Goal: Navigation & Orientation: Find specific page/section

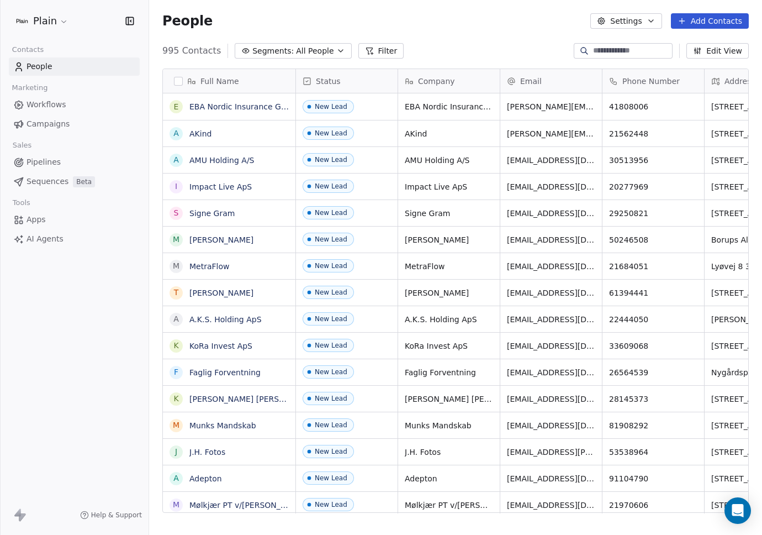
scroll to position [462, 605]
click at [43, 159] on span "Pipelines" at bounding box center [44, 162] width 34 height 12
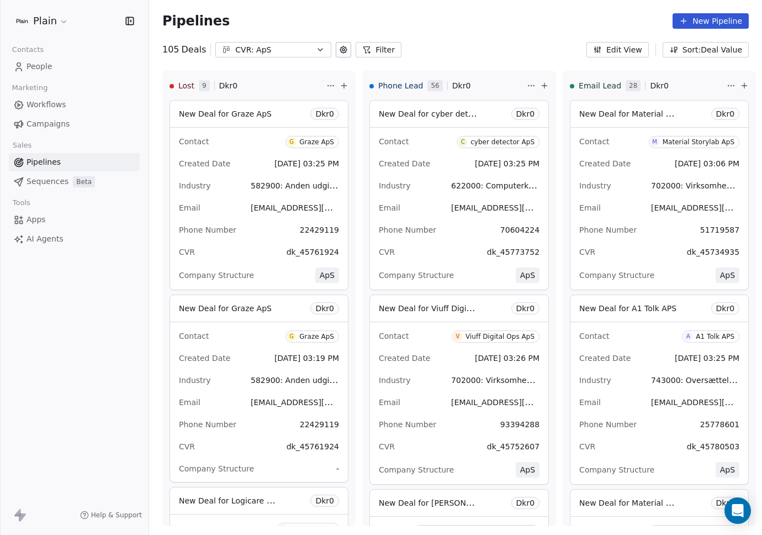
click at [268, 44] on div "CVR: ApS" at bounding box center [273, 50] width 76 height 12
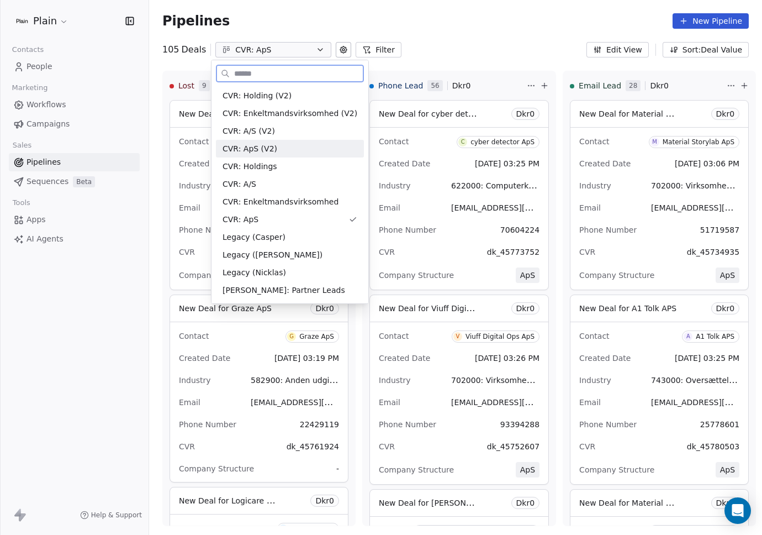
click at [277, 149] on div "CVR: ApS (V2)" at bounding box center [290, 149] width 135 height 12
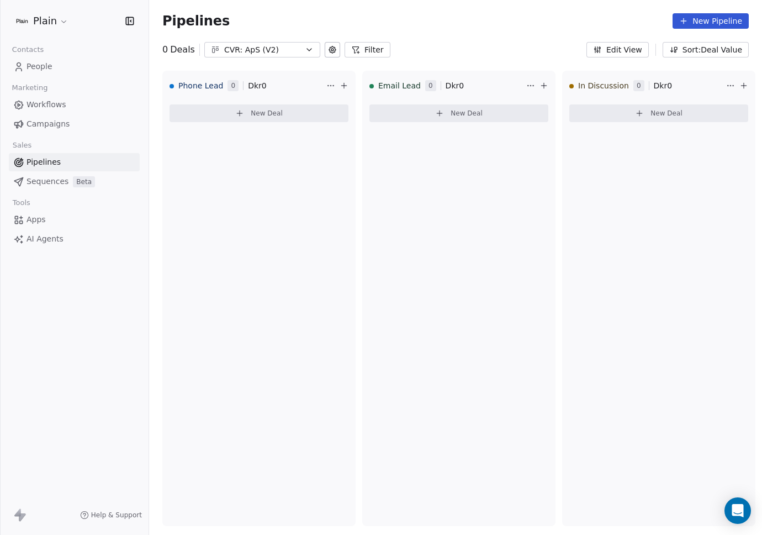
click at [262, 50] on div "CVR: ApS (V2)" at bounding box center [262, 50] width 76 height 12
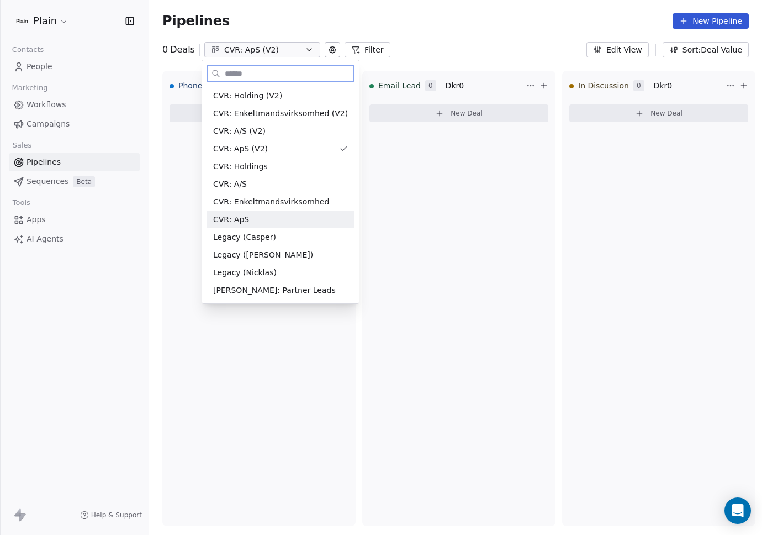
click at [258, 222] on div "CVR: ApS" at bounding box center [280, 220] width 135 height 12
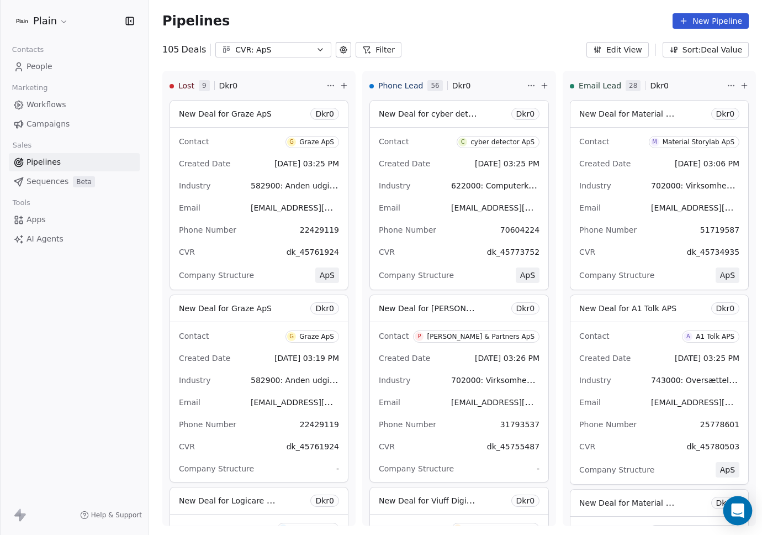
click at [745, 506] on div "Open Intercom Messenger" at bounding box center [737, 510] width 29 height 29
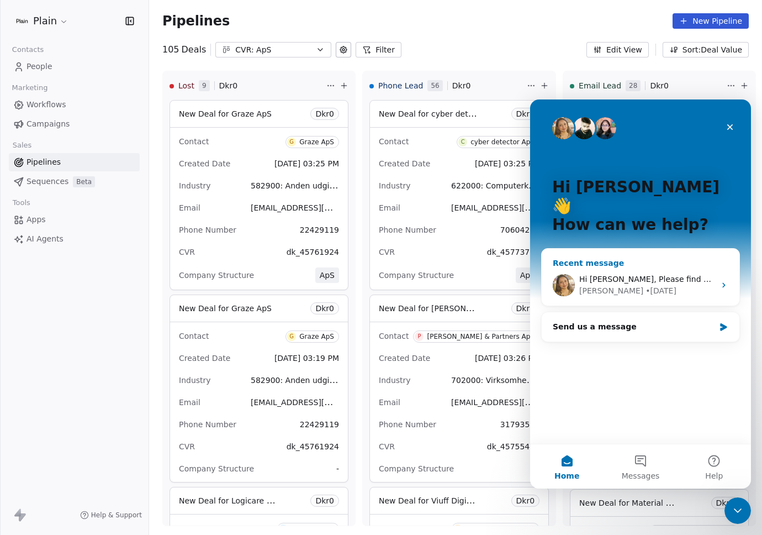
click at [646, 285] on div "• [DATE]" at bounding box center [661, 291] width 31 height 12
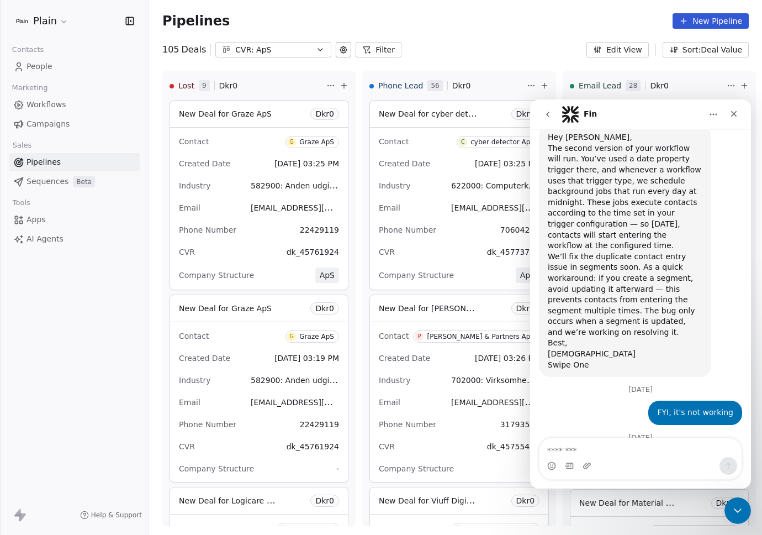
scroll to position [1247, 0]
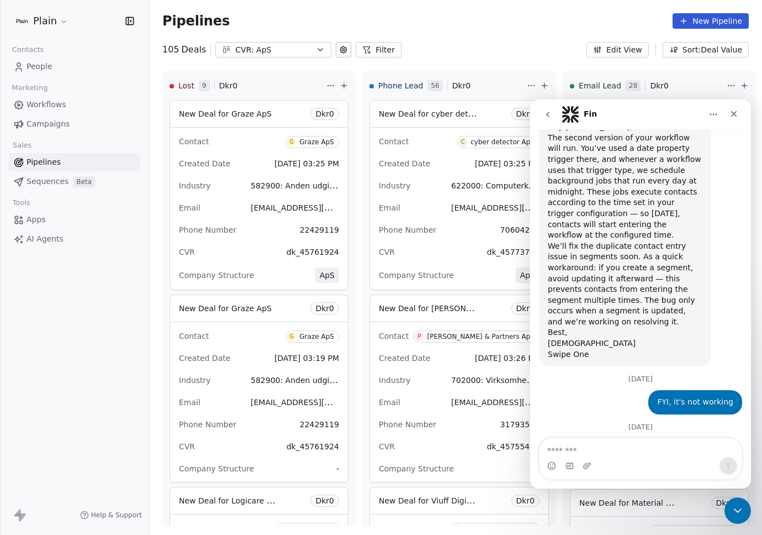
click at [546, 112] on icon "go back" at bounding box center [547, 114] width 9 height 9
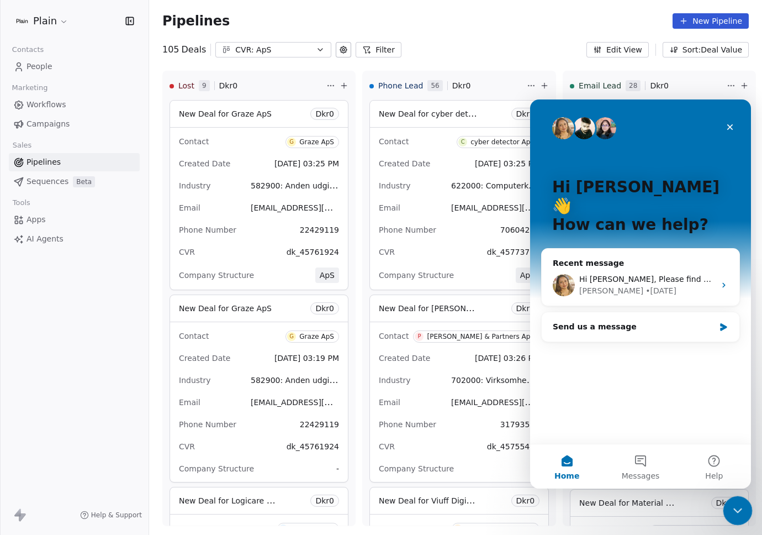
click at [734, 513] on icon "Close Intercom Messenger" at bounding box center [735, 508] width 13 height 13
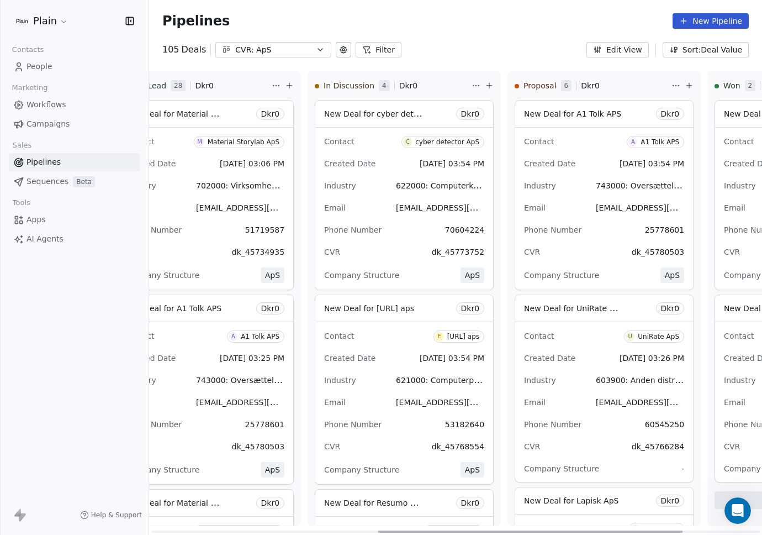
scroll to position [0, 456]
drag, startPoint x: 399, startPoint y: 531, endPoint x: 626, endPoint y: 533, distance: 227.0
click at [626, 532] on div at bounding box center [530, 531] width 305 height 2
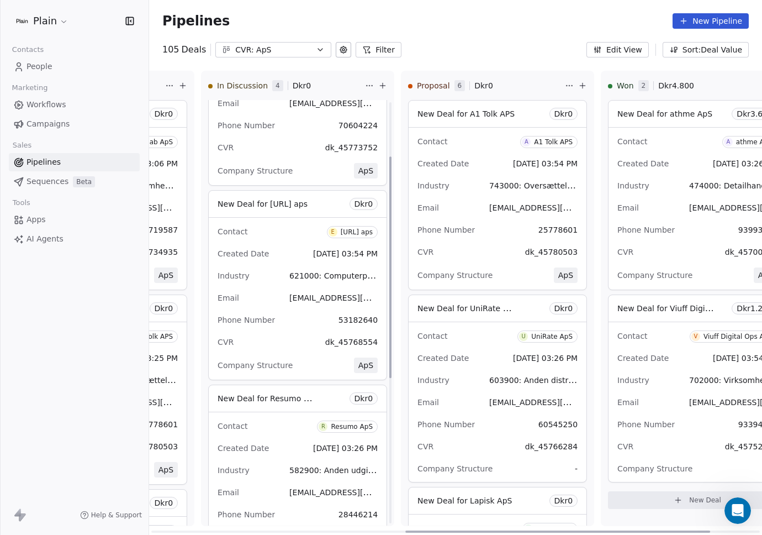
scroll to position [0, 610]
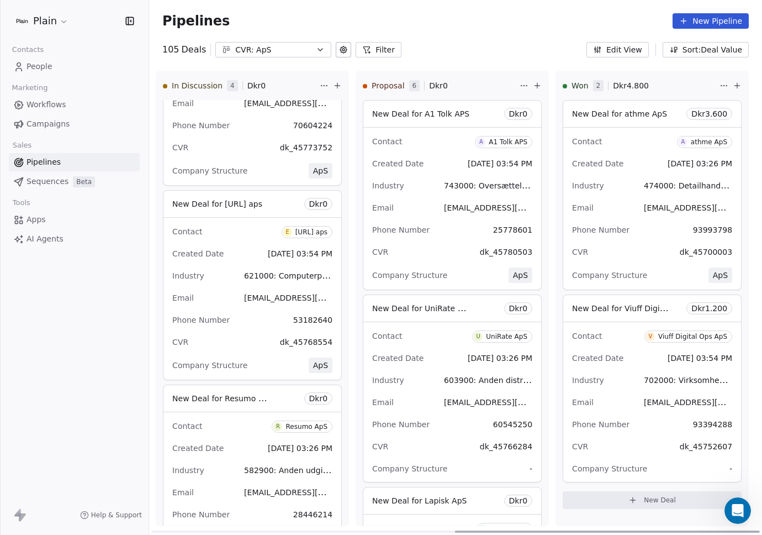
drag, startPoint x: 396, startPoint y: 530, endPoint x: 543, endPoint y: 528, distance: 146.9
click at [543, 530] on div at bounding box center [607, 531] width 305 height 2
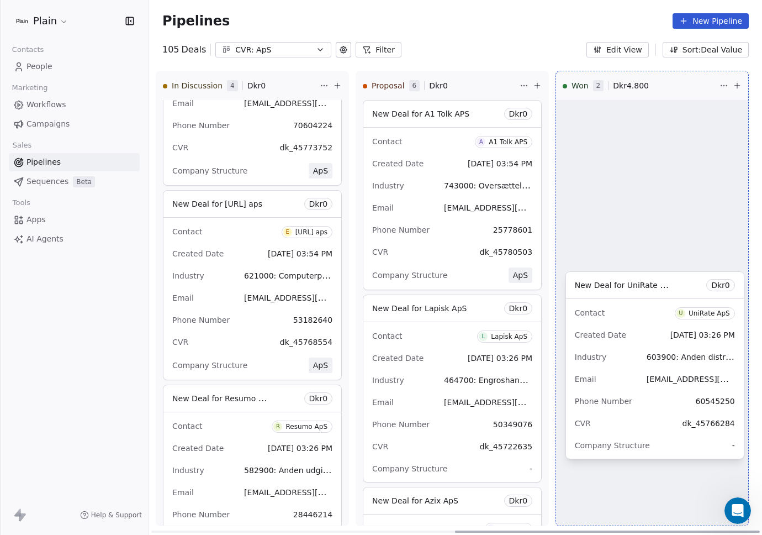
drag, startPoint x: 404, startPoint y: 343, endPoint x: 607, endPoint y: 320, distance: 204.0
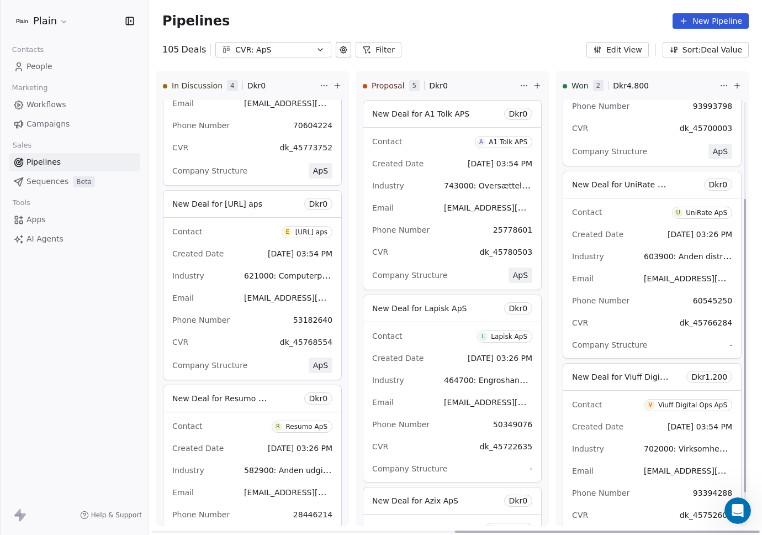
scroll to position [140, 0]
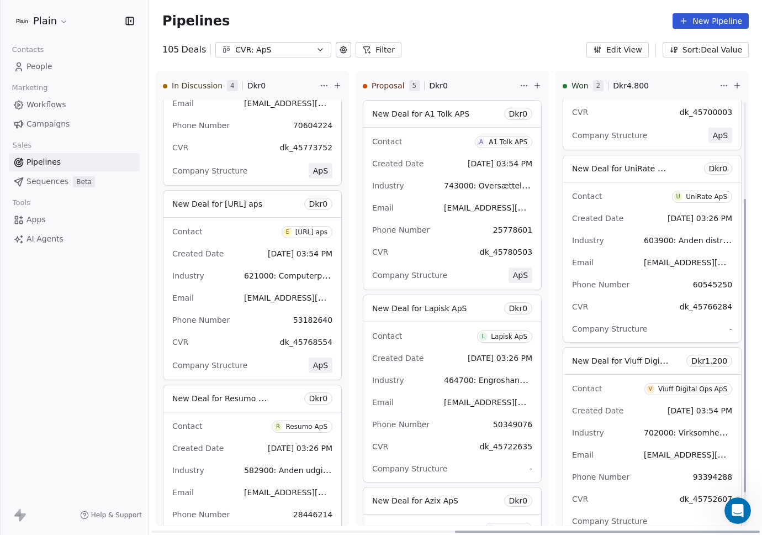
click at [609, 242] on div "Industry 603900: Anden distribution af medieindhold" at bounding box center [652, 240] width 160 height 18
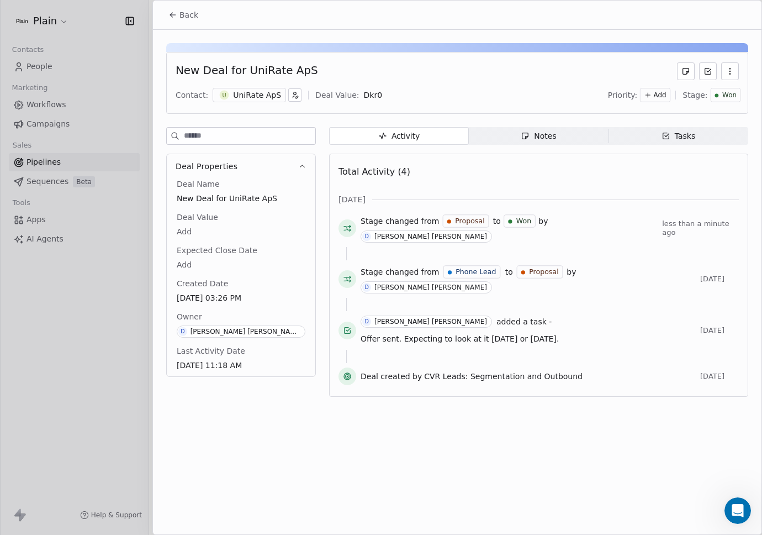
click at [342, 96] on div "Deal Value:" at bounding box center [337, 94] width 44 height 11
click at [368, 97] on body "Plain Contacts People Marketing Workflows Campaigns Sales Pipelines Sequences B…" at bounding box center [381, 267] width 762 height 535
type input "*****"
click at [133, 337] on div at bounding box center [381, 267] width 762 height 535
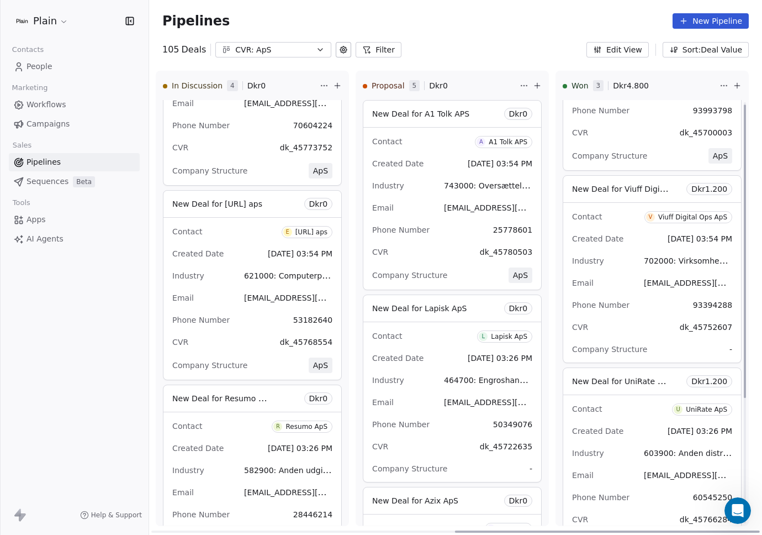
scroll to position [184, 0]
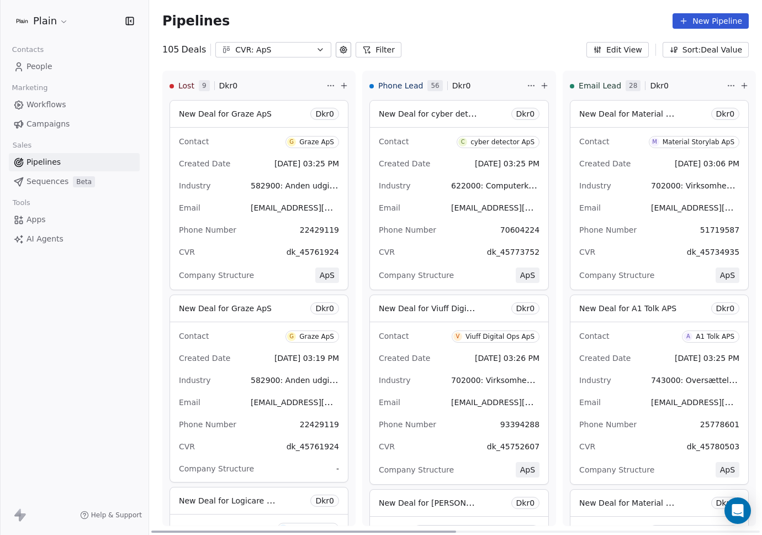
drag, startPoint x: 358, startPoint y: 531, endPoint x: 332, endPoint y: 461, distance: 74.8
click at [332, 530] on div at bounding box center [303, 531] width 305 height 2
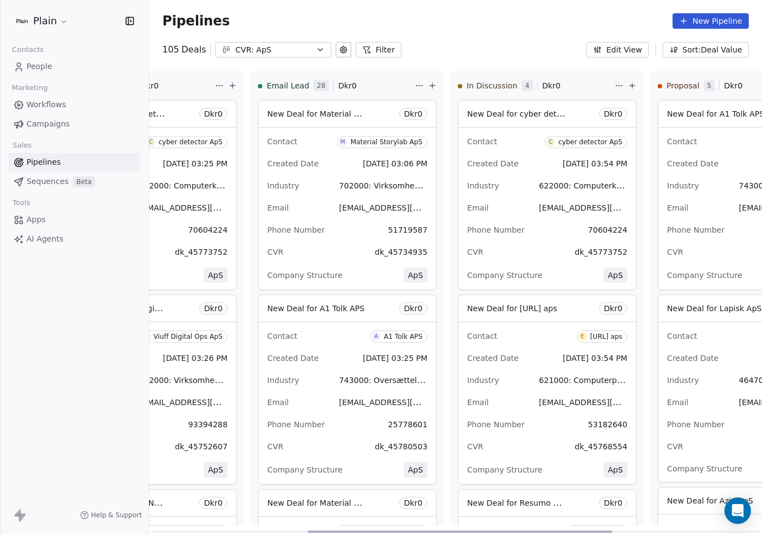
scroll to position [0, 315]
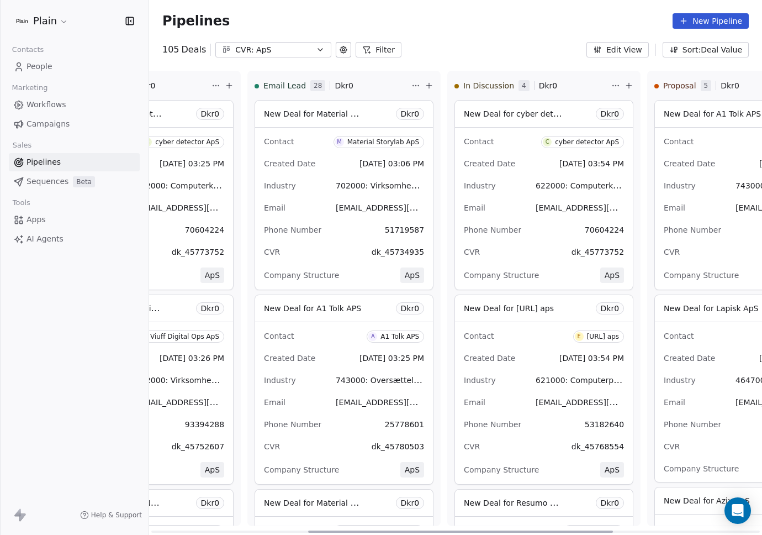
drag, startPoint x: 312, startPoint y: 530, endPoint x: 469, endPoint y: 519, distance: 157.2
click at [469, 530] on div at bounding box center [460, 531] width 305 height 2
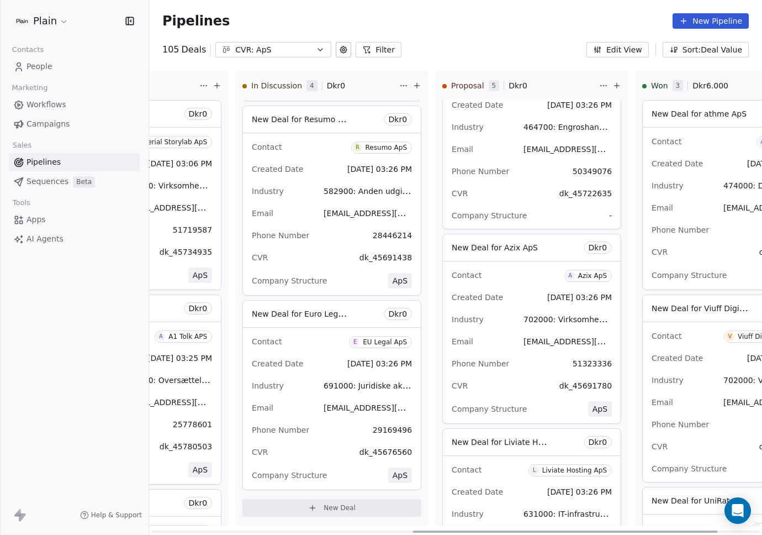
scroll to position [0, 531]
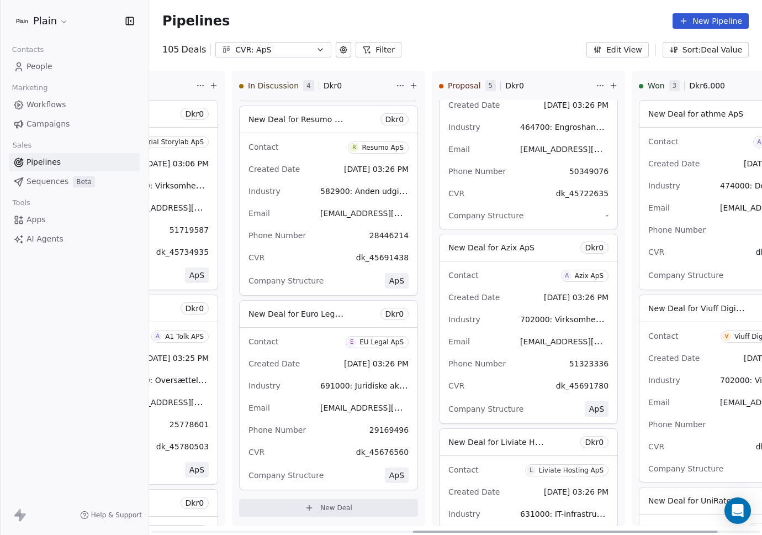
drag, startPoint x: 420, startPoint y: 531, endPoint x: 527, endPoint y: 526, distance: 107.2
click at [527, 530] on div at bounding box center [565, 531] width 305 height 2
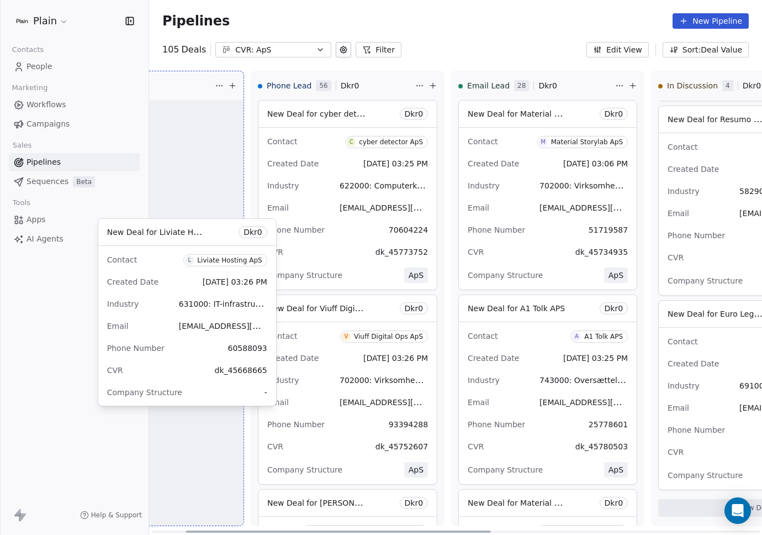
scroll to position [0, 0]
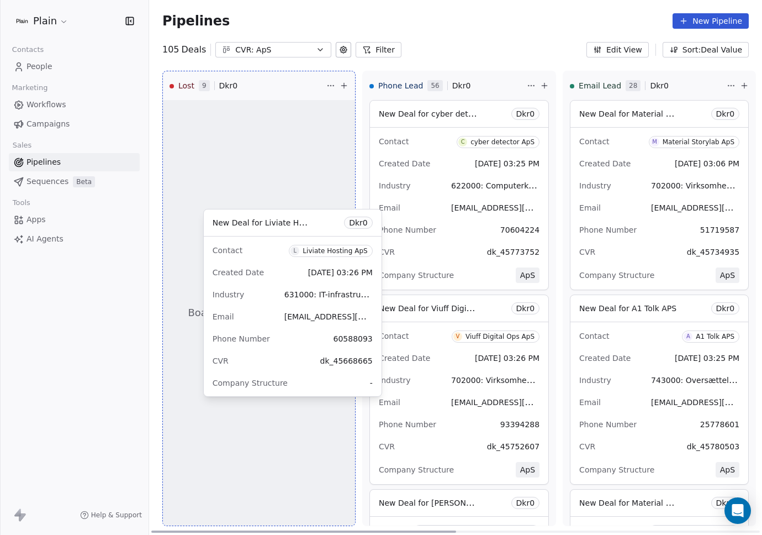
drag, startPoint x: 492, startPoint y: 261, endPoint x: 253, endPoint y: 261, distance: 239.1
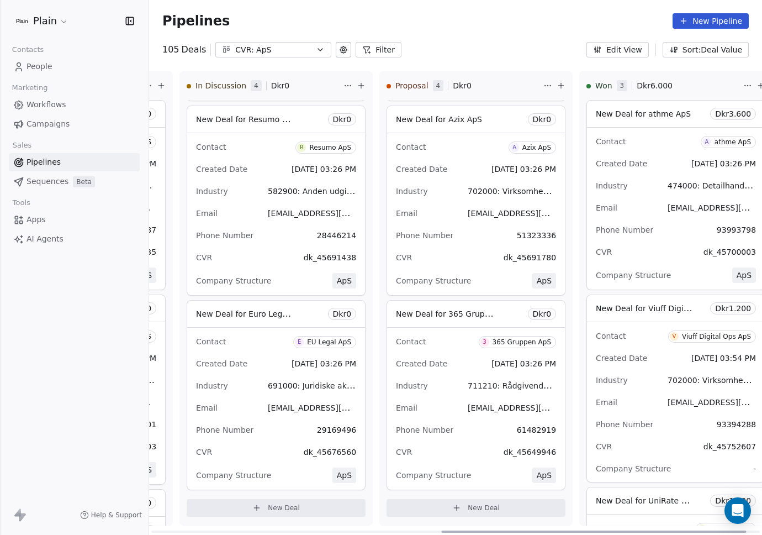
scroll to position [0, 610]
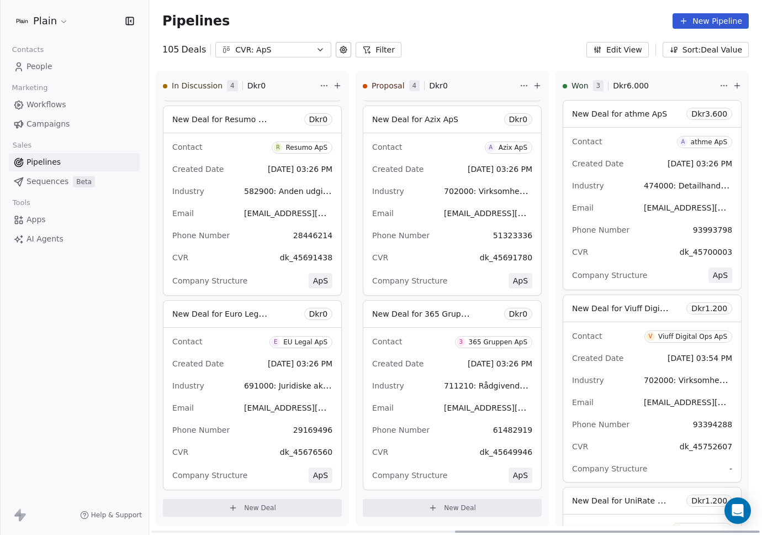
drag, startPoint x: 299, startPoint y: 530, endPoint x: 641, endPoint y: 520, distance: 342.0
click at [641, 530] on div at bounding box center [607, 531] width 305 height 2
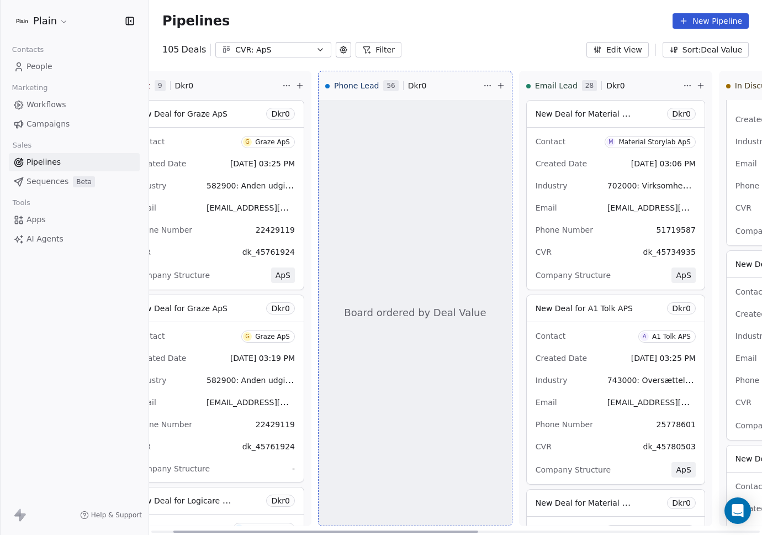
scroll to position [3889, 0]
click at [610, 223] on div "Phone Number 51719587" at bounding box center [616, 230] width 160 height 18
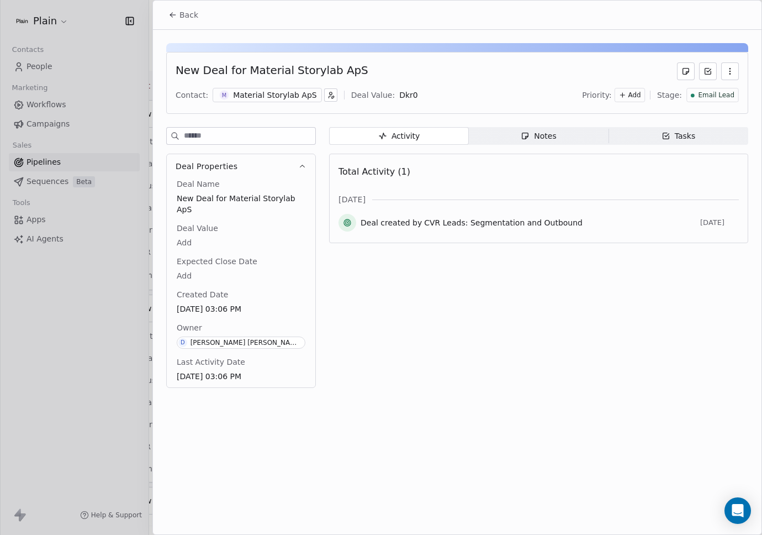
click at [150, 226] on div at bounding box center [381, 267] width 762 height 535
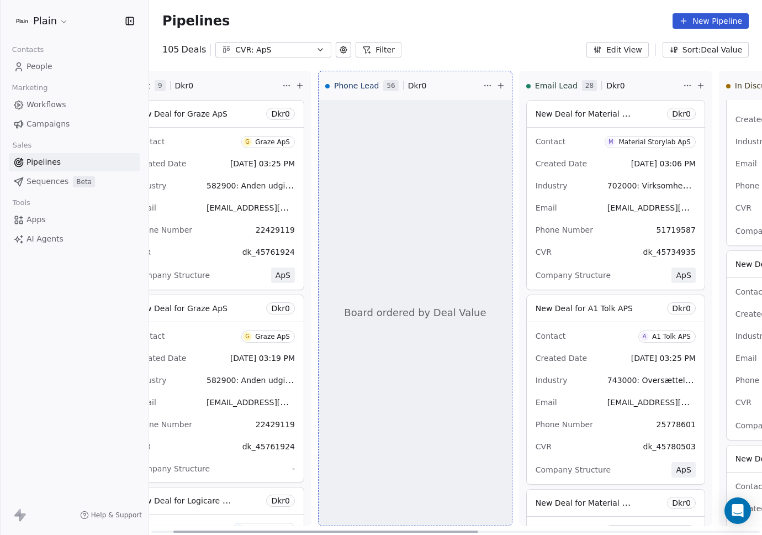
click at [425, 321] on div "Board ordered by Deal Value" at bounding box center [415, 312] width 193 height 425
click at [481, 87] on div "Phone Lead 56 Dkr 0" at bounding box center [403, 85] width 156 height 29
click at [491, 84] on html "Plain Contacts People Marketing Workflows Campaigns Sales Pipelines Sequences B…" at bounding box center [381, 267] width 762 height 535
click at [265, 172] on div "Created Date Aug 08, 2025 03:25 PM" at bounding box center [215, 164] width 160 height 18
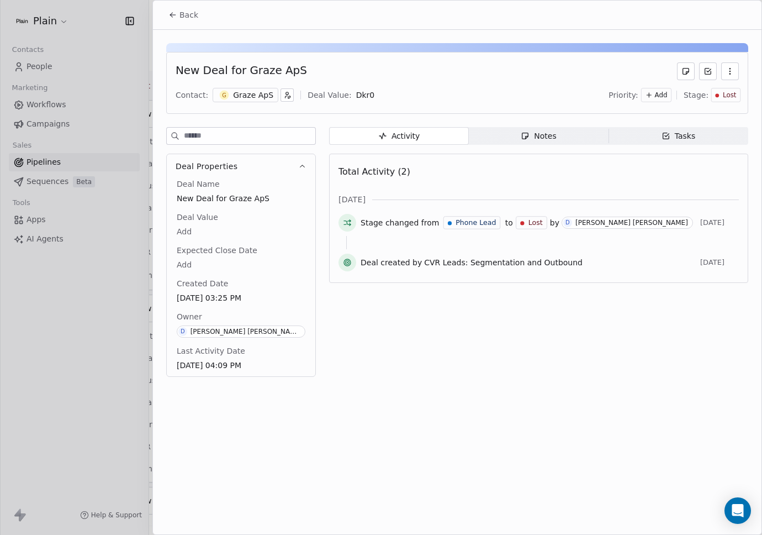
click at [126, 111] on div at bounding box center [381, 267] width 762 height 535
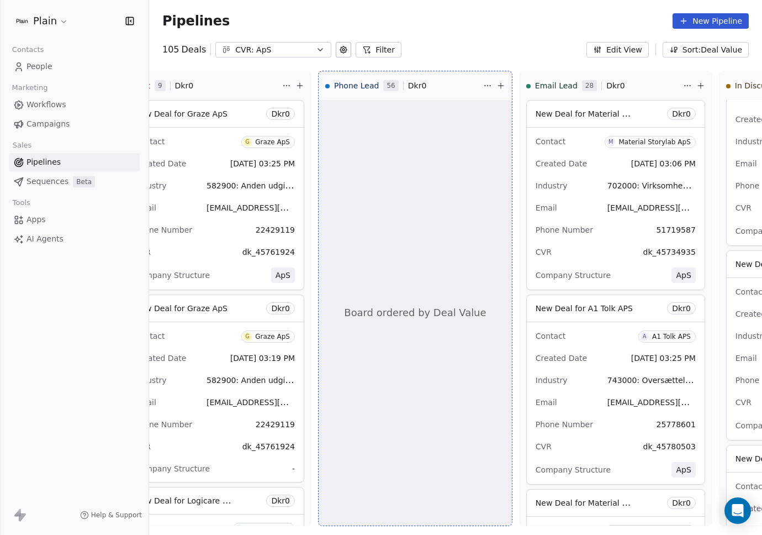
click at [44, 183] on span "Sequences" at bounding box center [48, 182] width 42 height 12
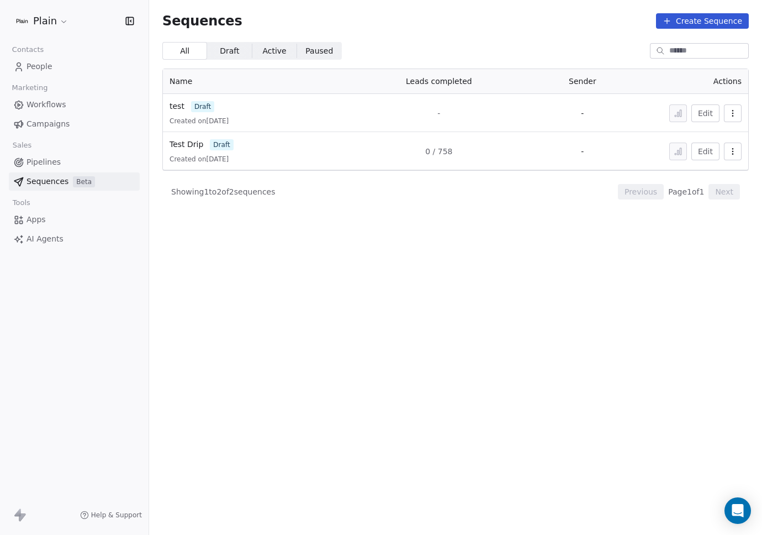
click at [44, 158] on span "Pipelines" at bounding box center [44, 162] width 34 height 12
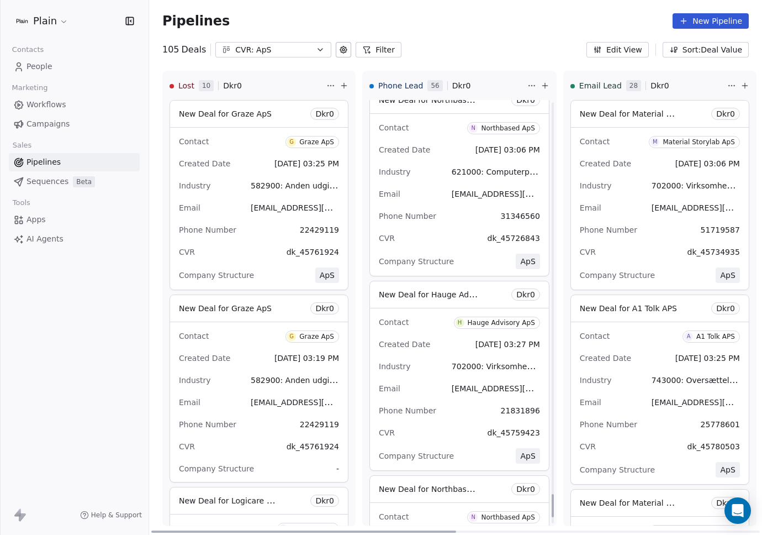
scroll to position [7287, 0]
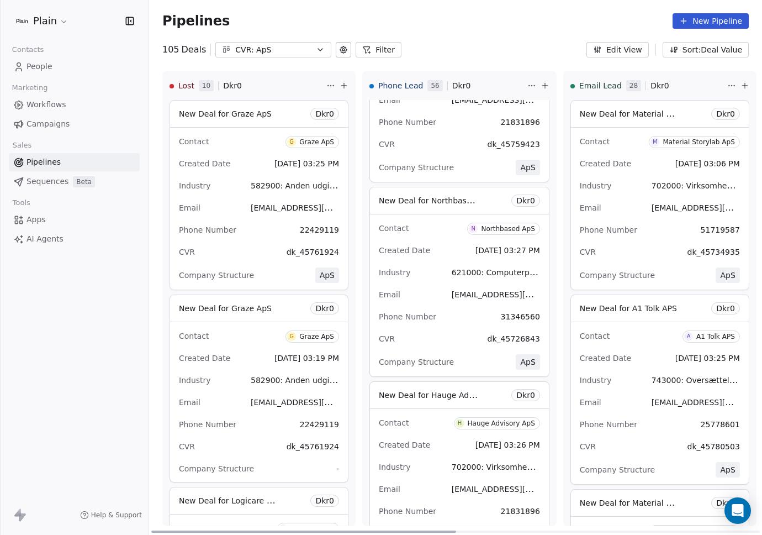
click at [534, 84] on html "Plain Contacts People Marketing Workflows Campaigns Sales Pipelines Sequences B…" at bounding box center [381, 267] width 762 height 535
click at [493, 83] on div "Phone Lead 56 Dkr 0" at bounding box center [447, 85] width 156 height 29
click at [391, 83] on span "Phone Lead" at bounding box center [400, 85] width 45 height 11
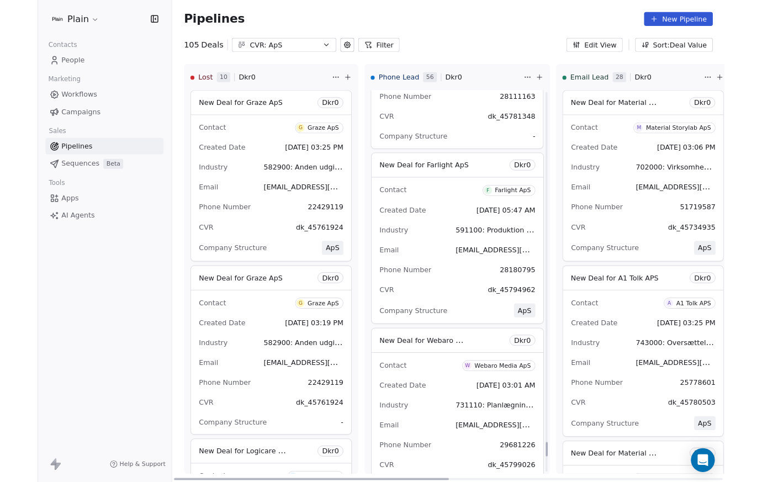
scroll to position [10860, 0]
